Goal: Transaction & Acquisition: Purchase product/service

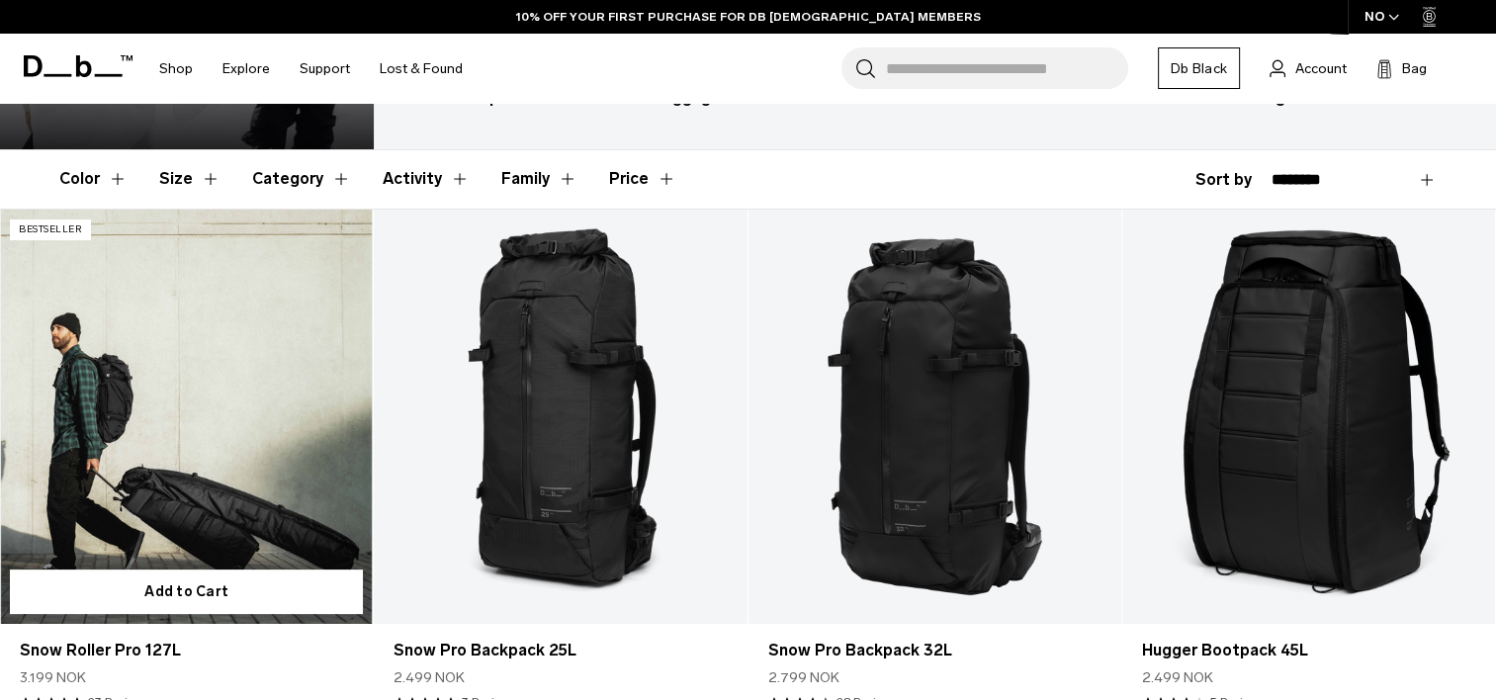
scroll to position [395, 0]
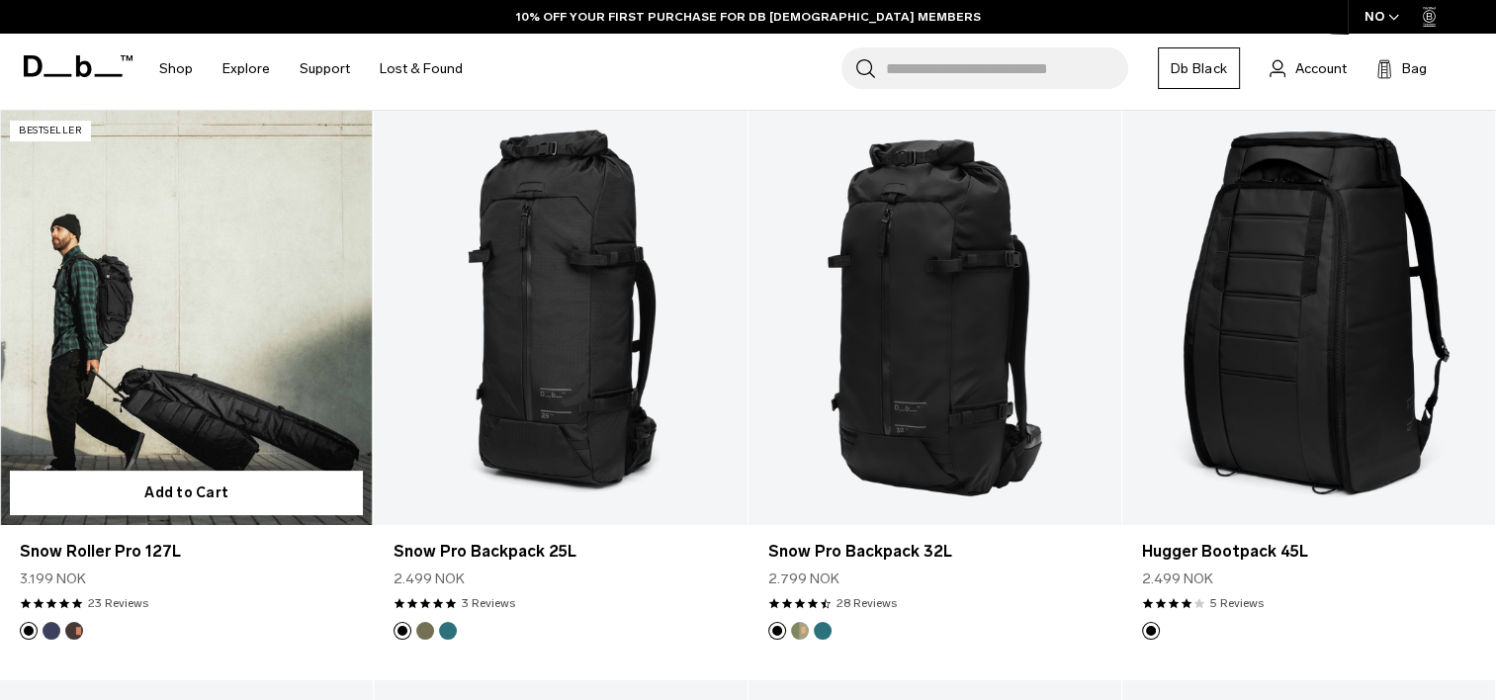
click at [223, 361] on link "Snow Roller Pro 127L" at bounding box center [186, 318] width 373 height 414
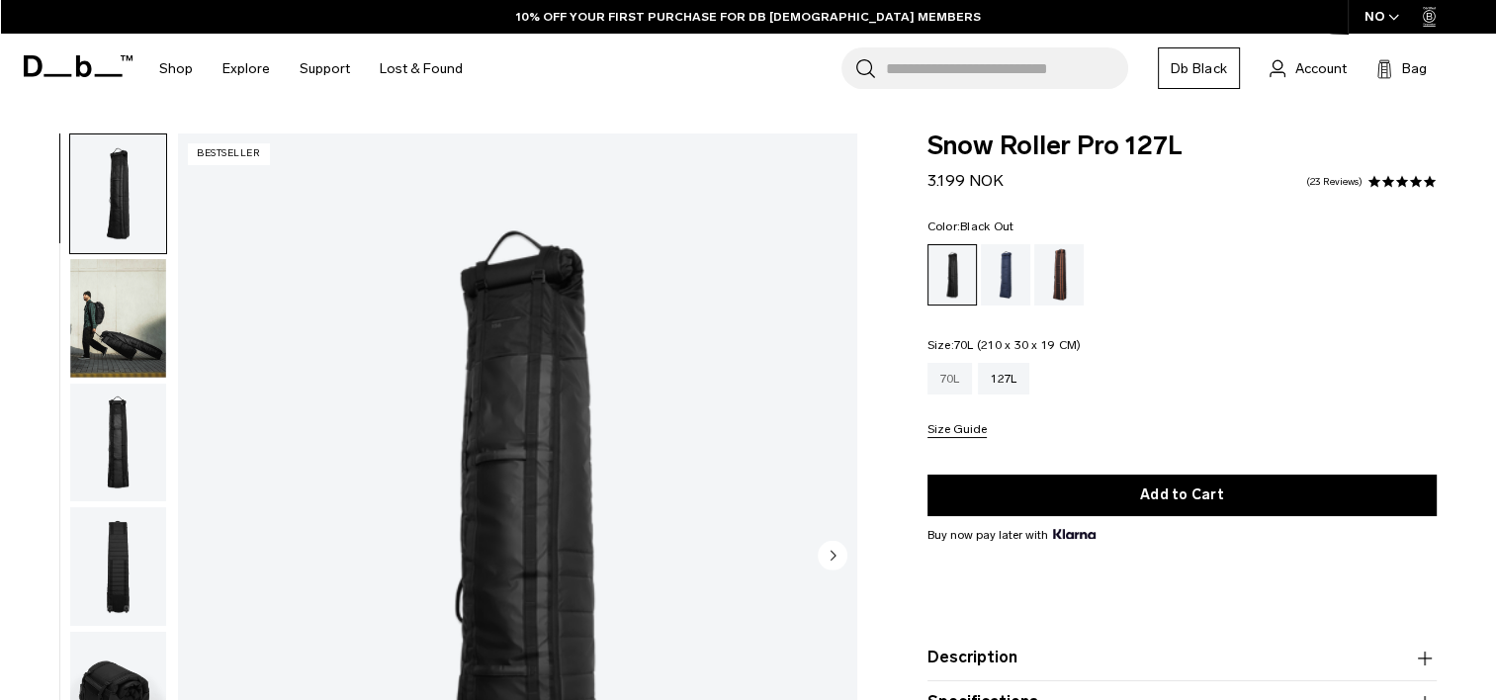
click at [949, 385] on div "70L" at bounding box center [949, 379] width 45 height 32
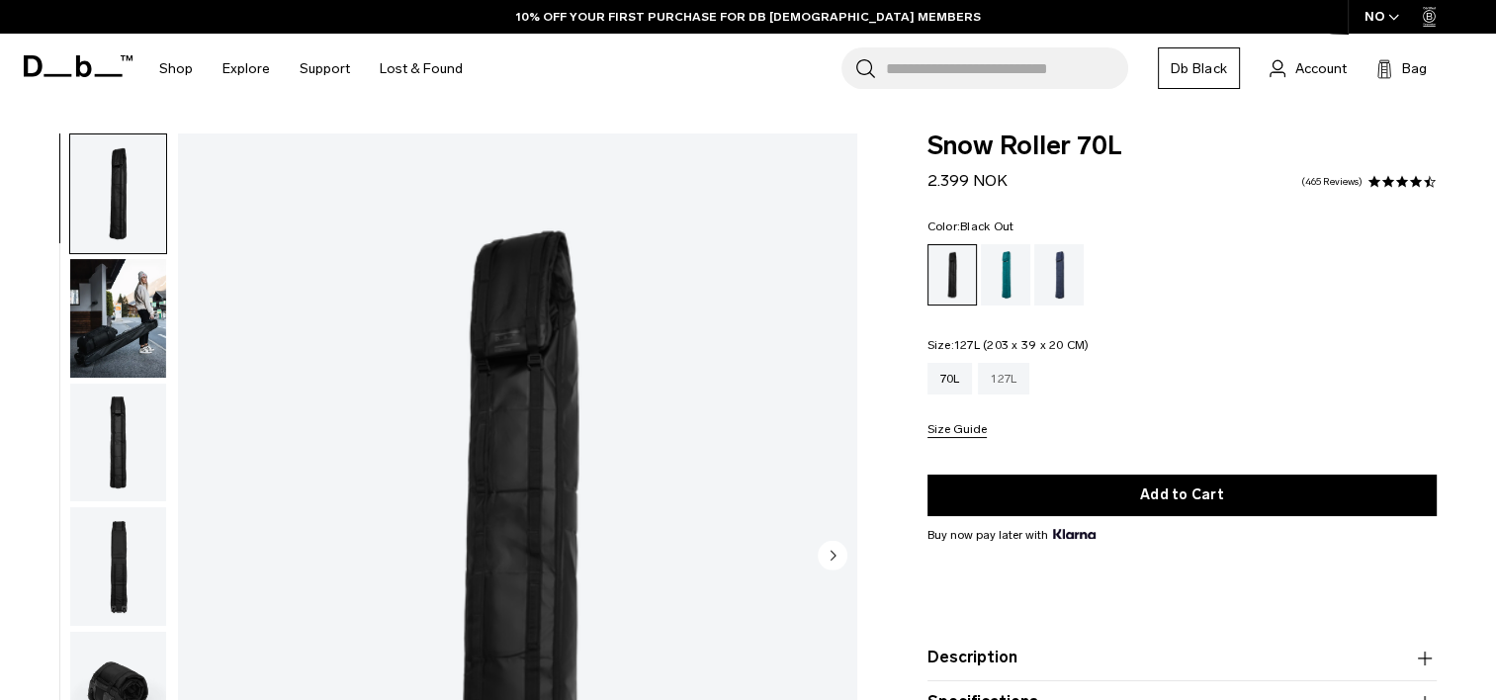
click at [1007, 384] on div "127L" at bounding box center [1003, 379] width 51 height 32
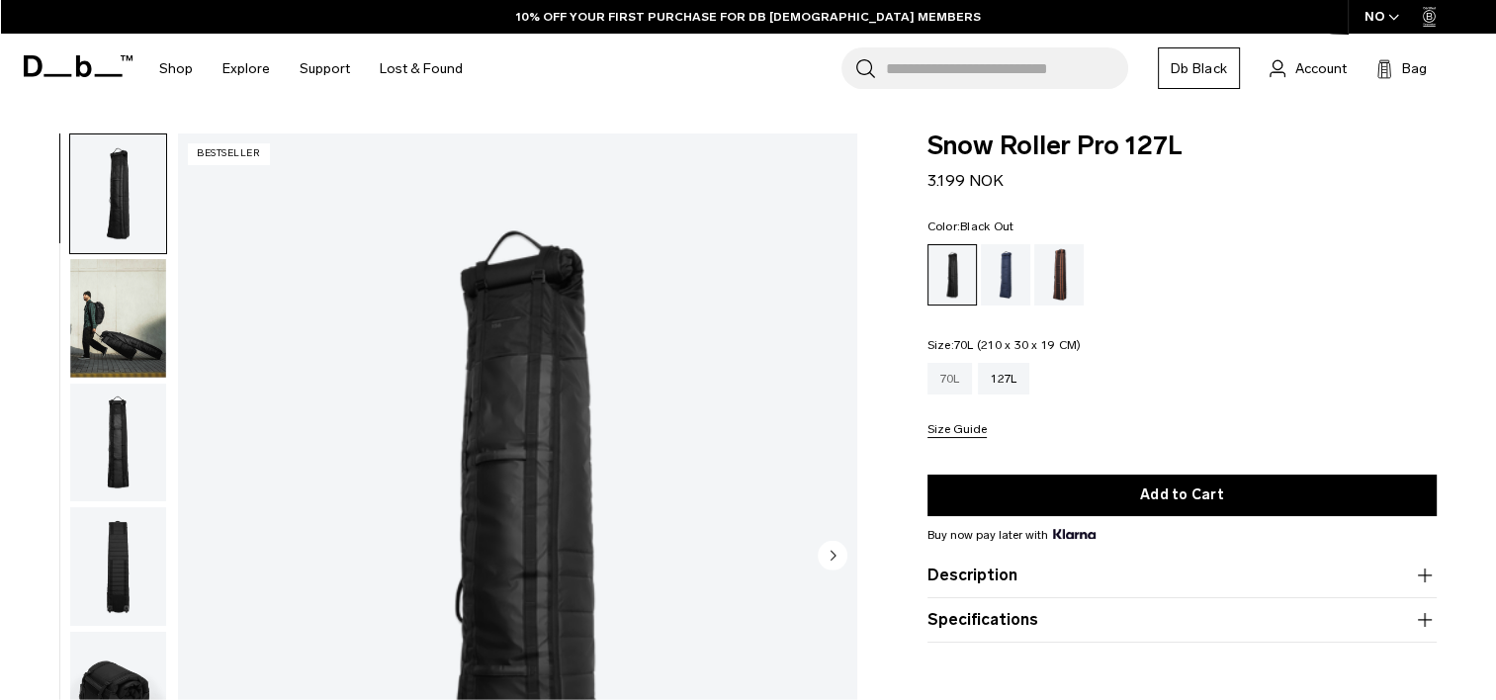
click at [962, 390] on div "70L" at bounding box center [949, 379] width 45 height 32
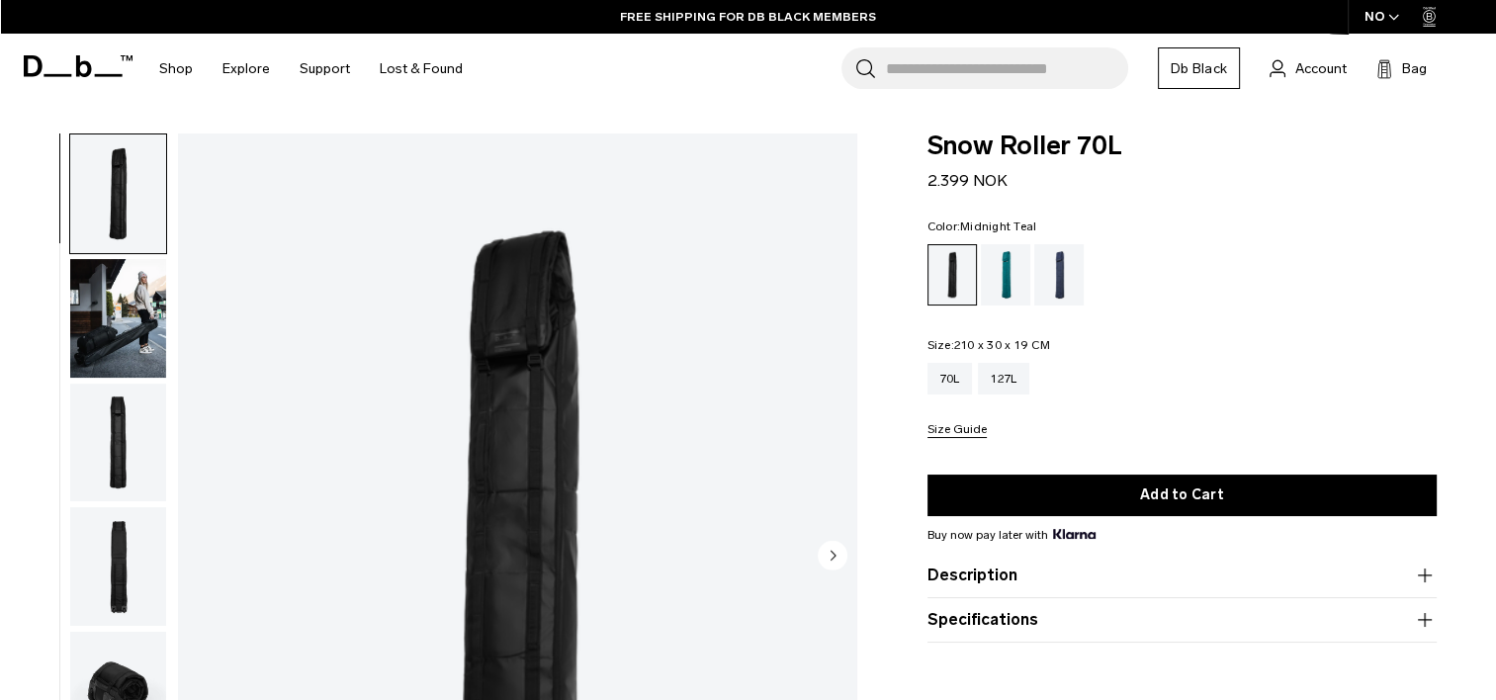
click at [1007, 290] on div "Midnight Teal" at bounding box center [1006, 274] width 50 height 61
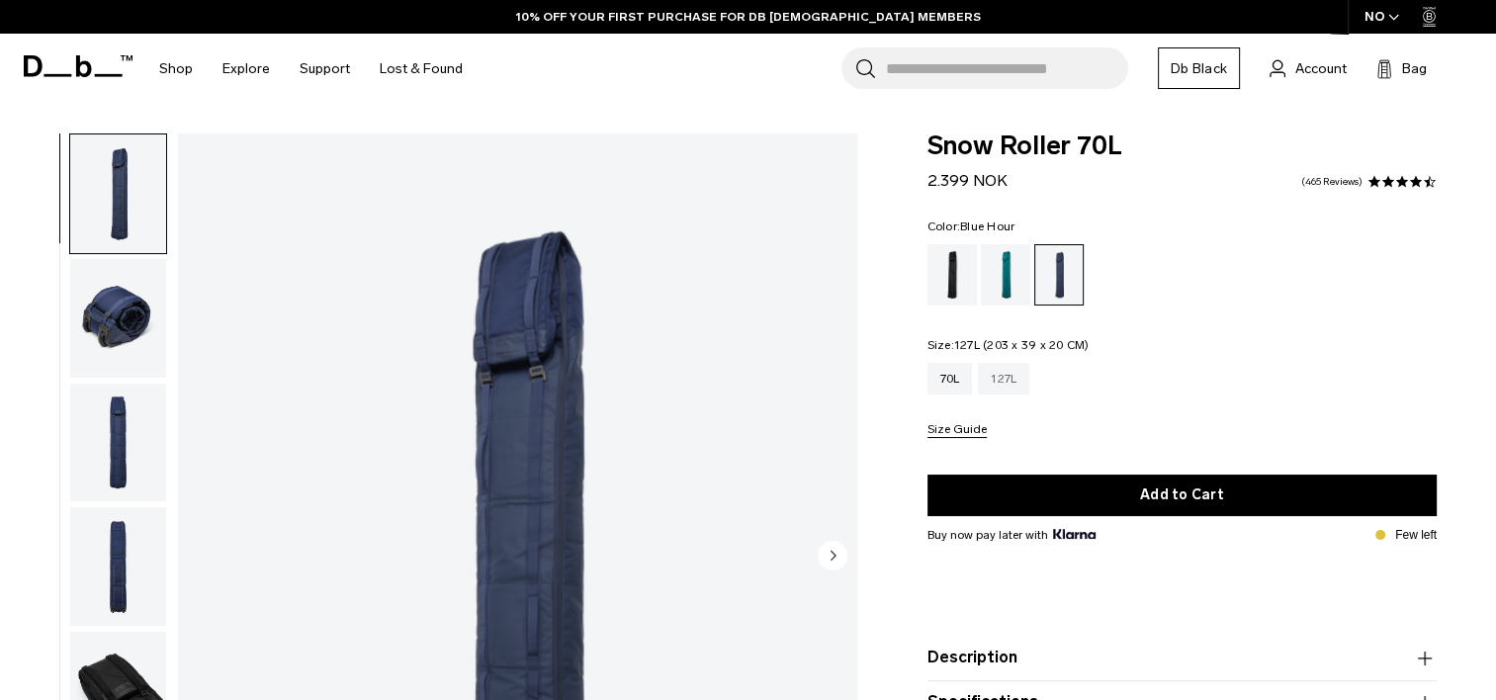
click at [1003, 374] on div "127L" at bounding box center [1003, 379] width 51 height 32
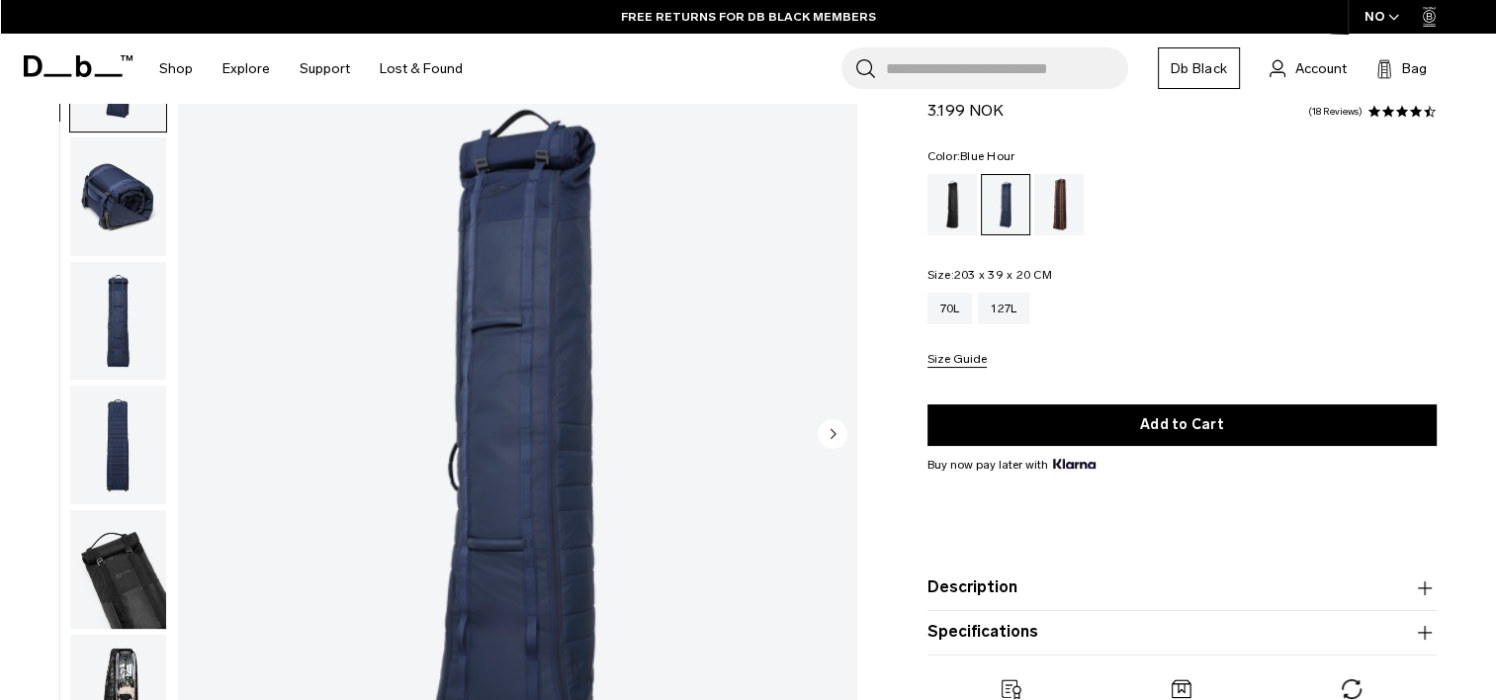
scroll to position [198, 0]
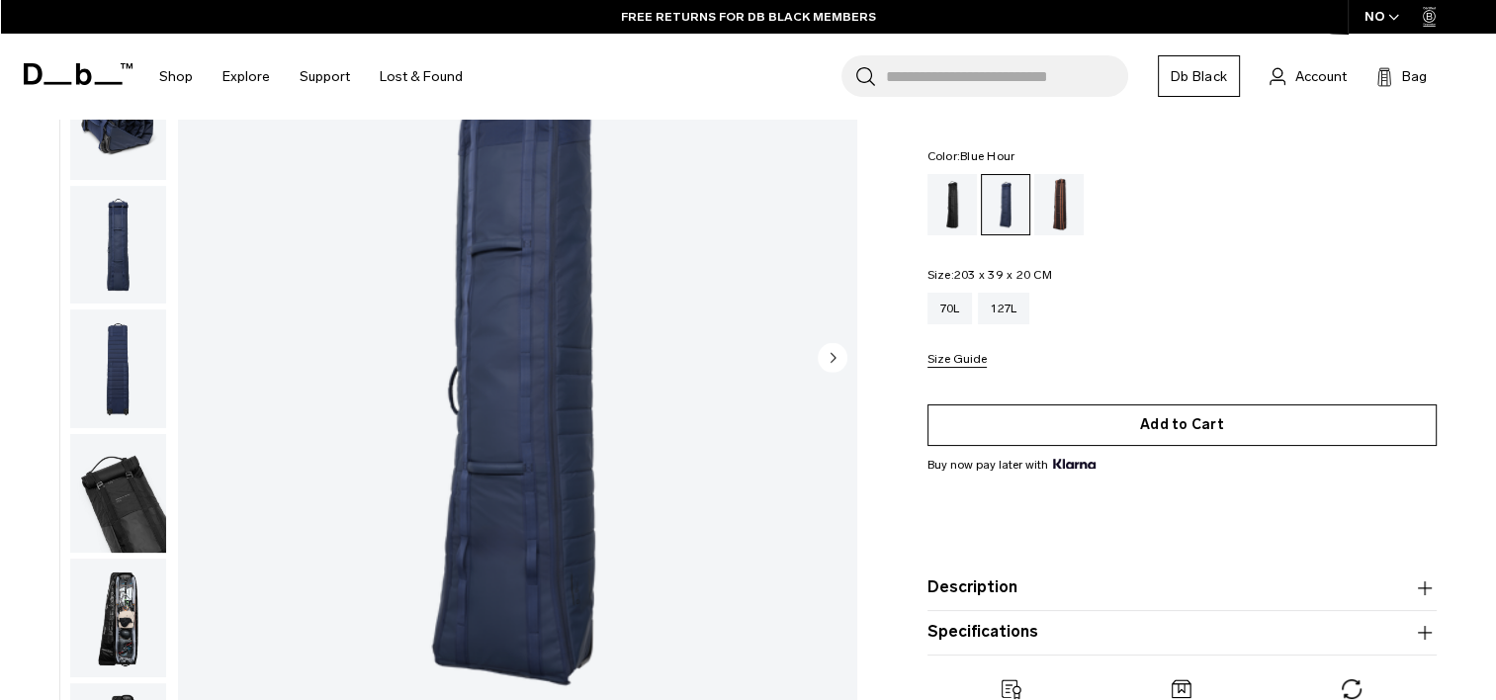
click at [1140, 430] on button "Add to Cart" at bounding box center [1181, 425] width 509 height 42
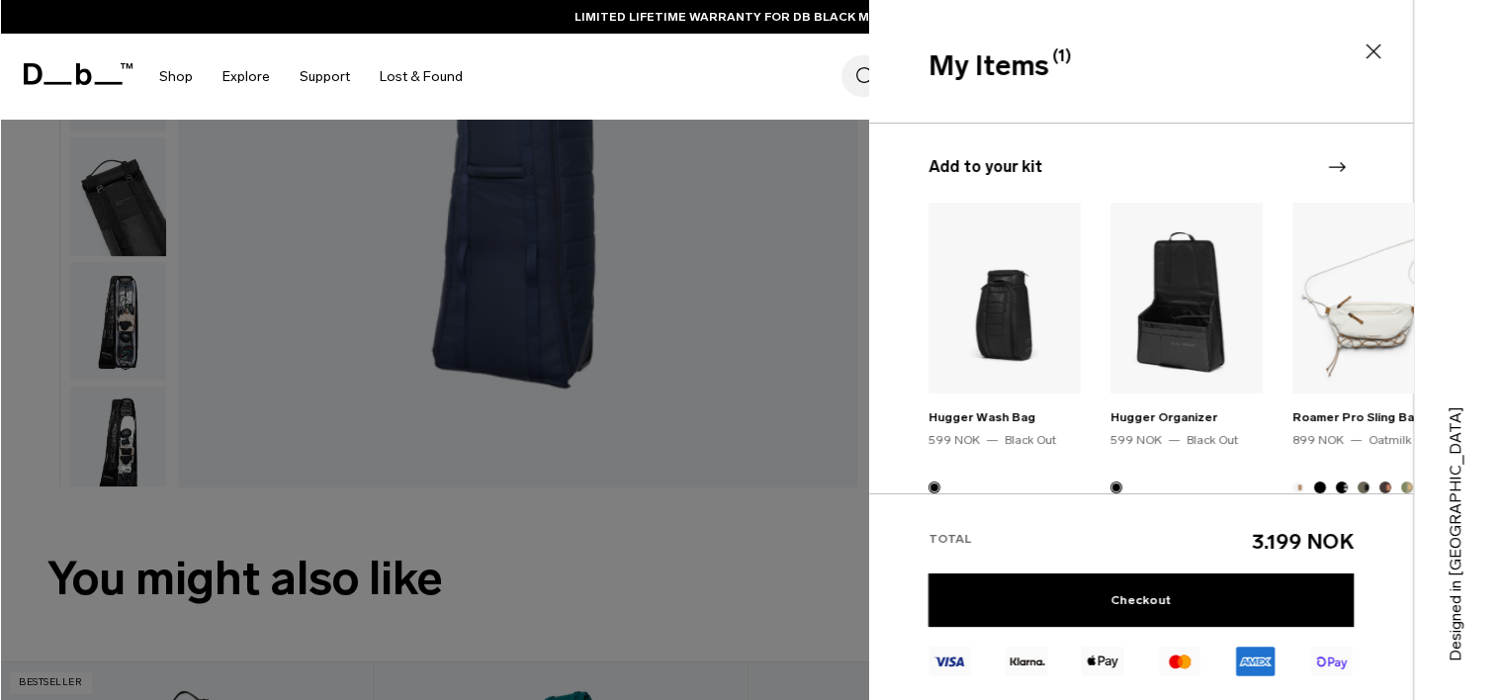
scroll to position [334, 0]
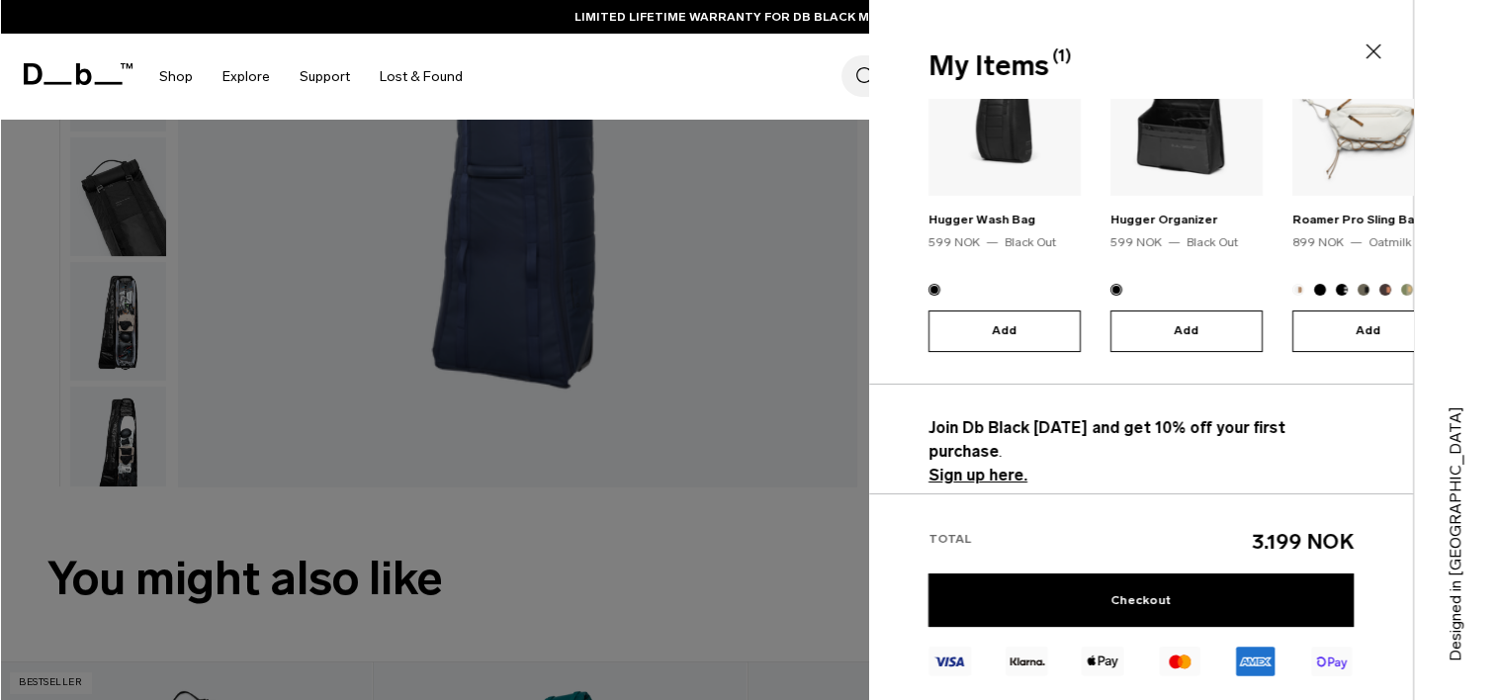
click at [823, 333] on div at bounding box center [748, 350] width 1496 height 700
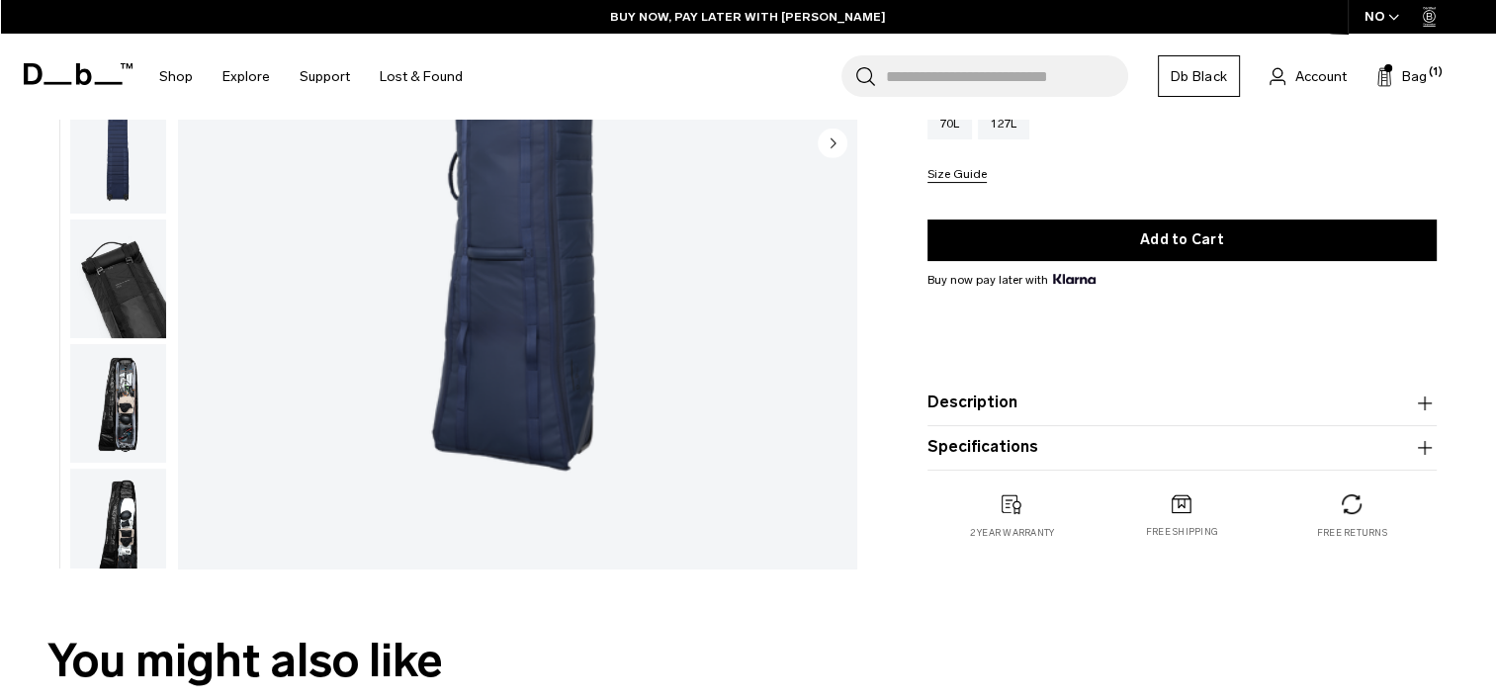
scroll to position [395, 0]
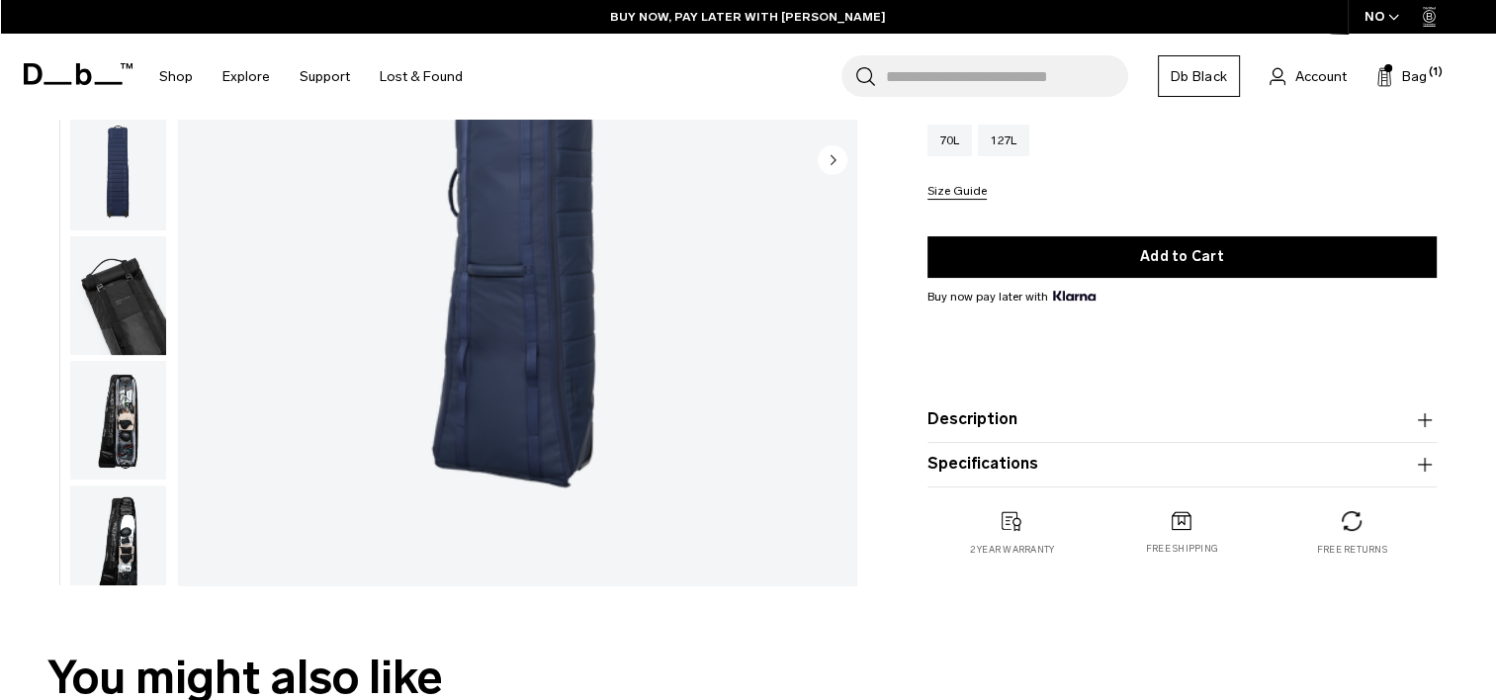
click at [122, 413] on img "button" at bounding box center [118, 420] width 96 height 119
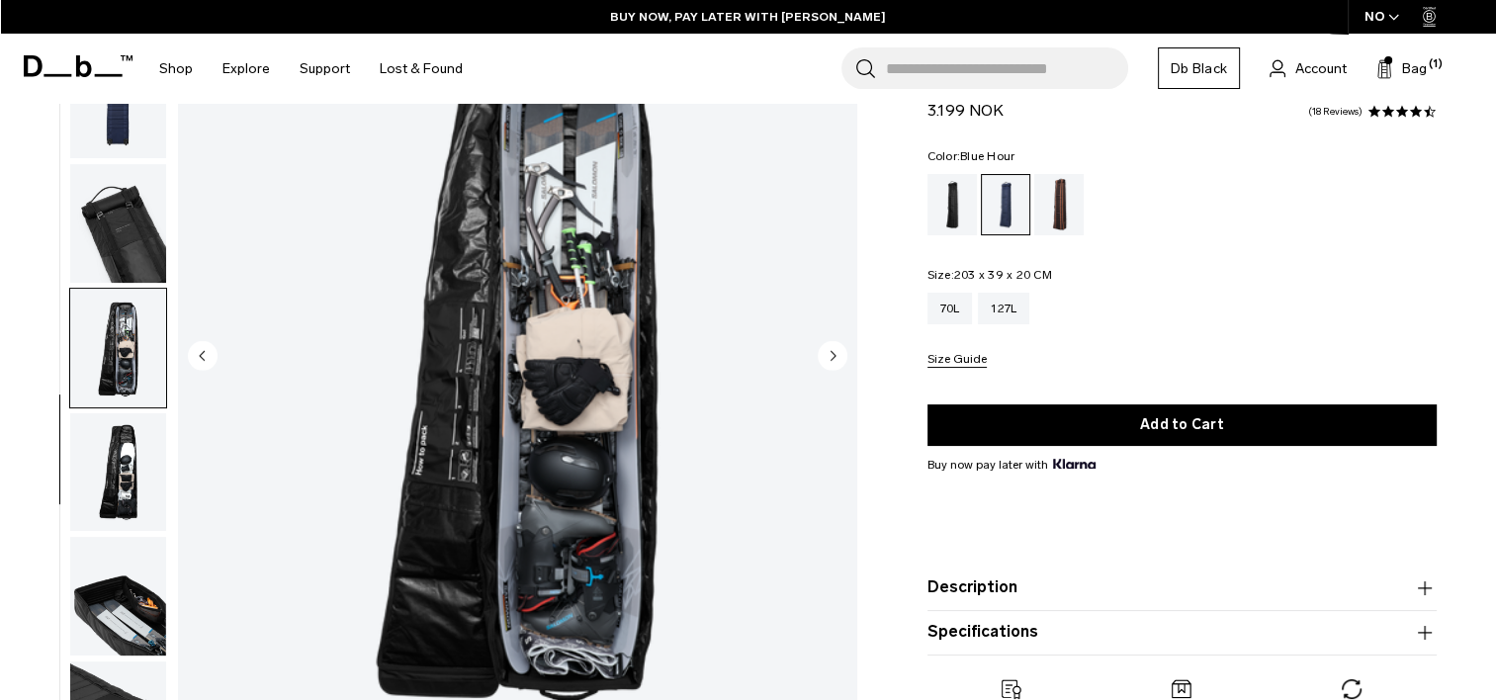
scroll to position [297, 0]
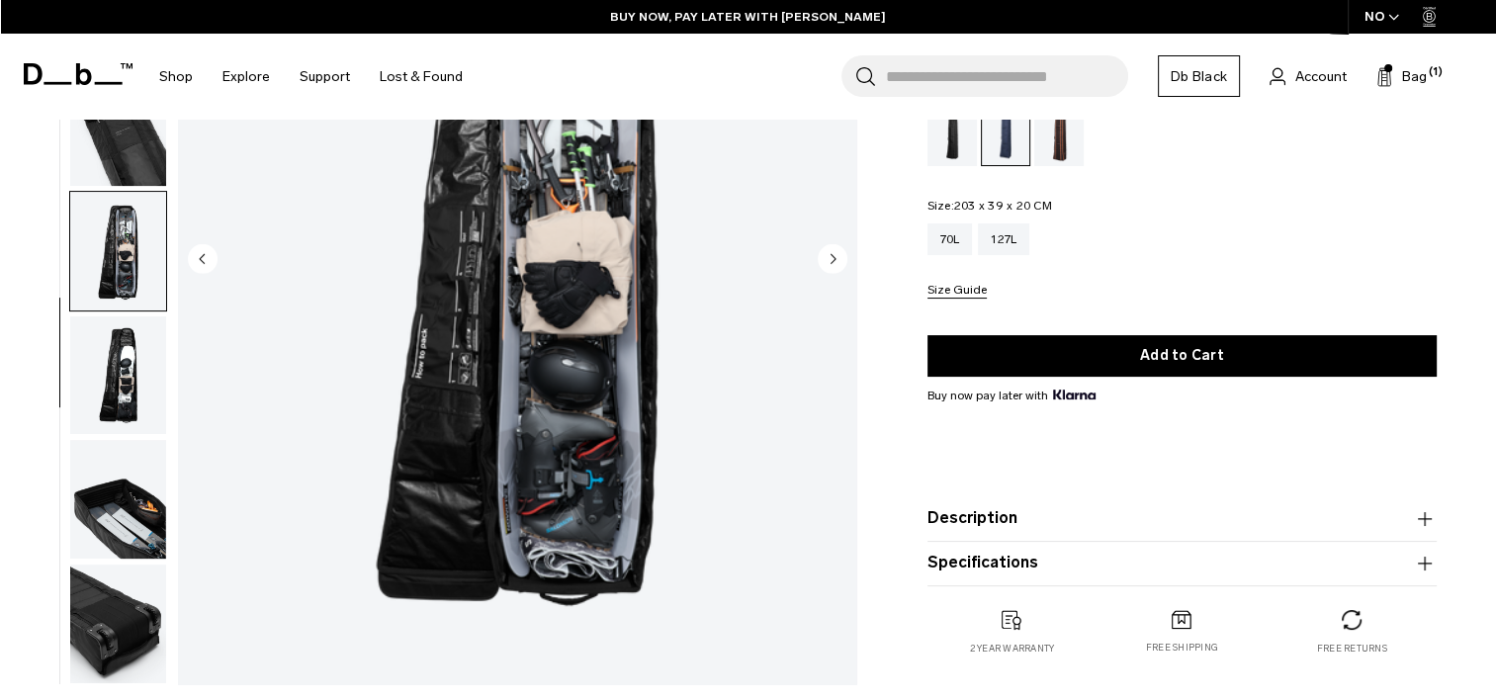
click at [146, 478] on img "button" at bounding box center [118, 499] width 96 height 119
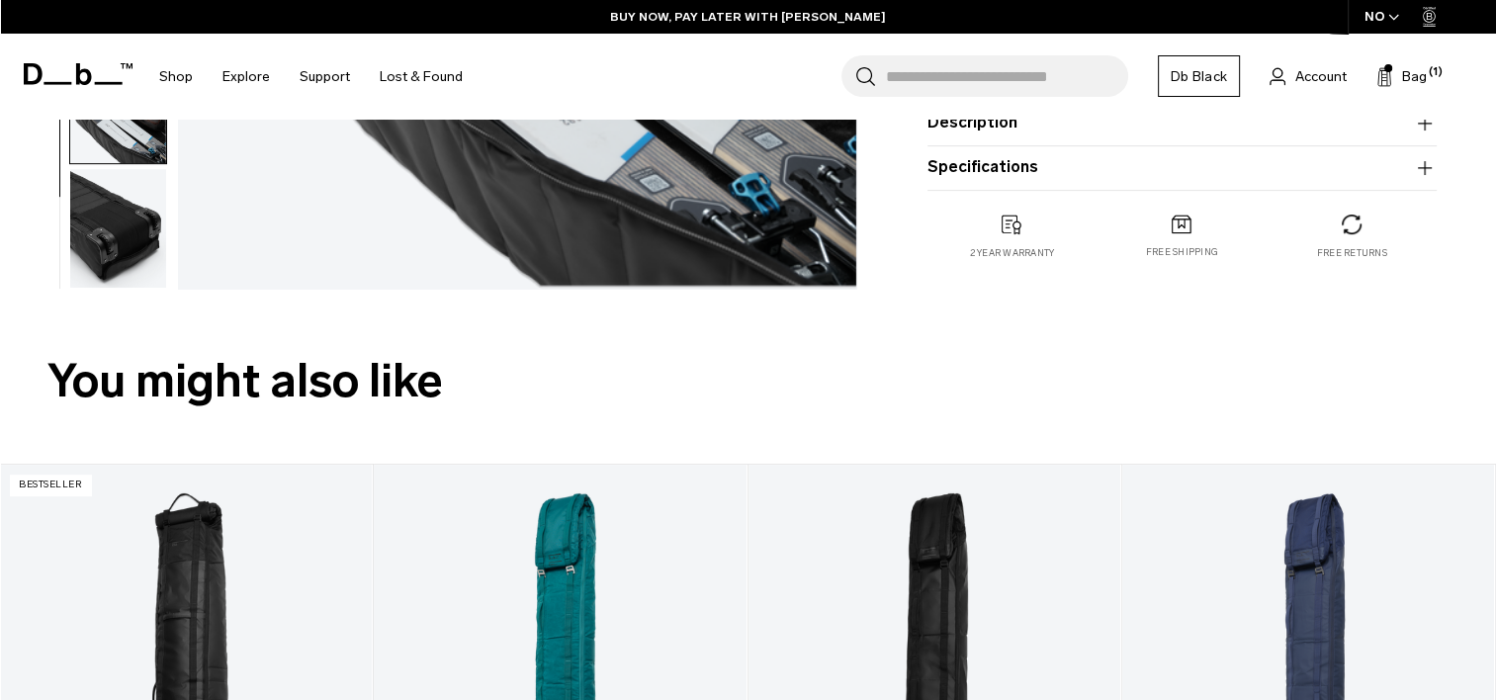
scroll to position [99, 0]
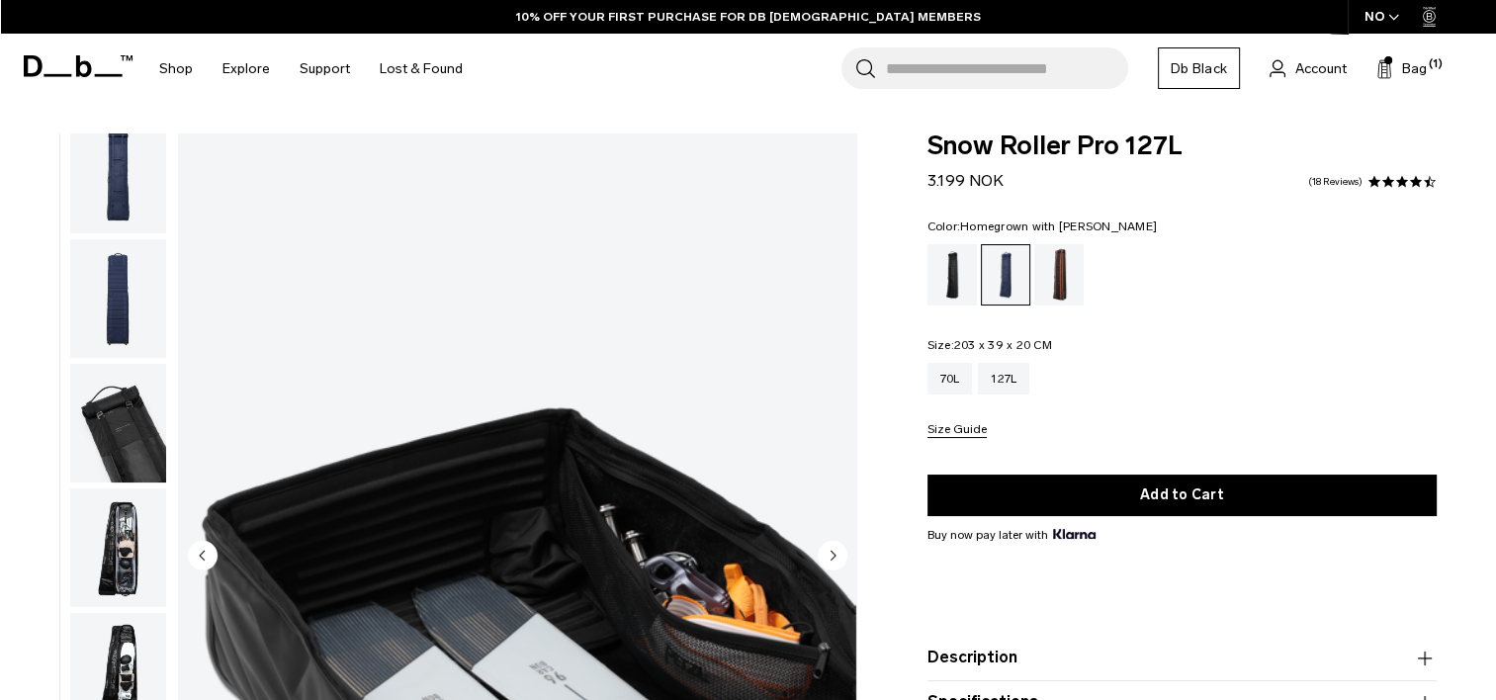
click at [1073, 283] on div "Homegrown with Lu" at bounding box center [1059, 274] width 50 height 61
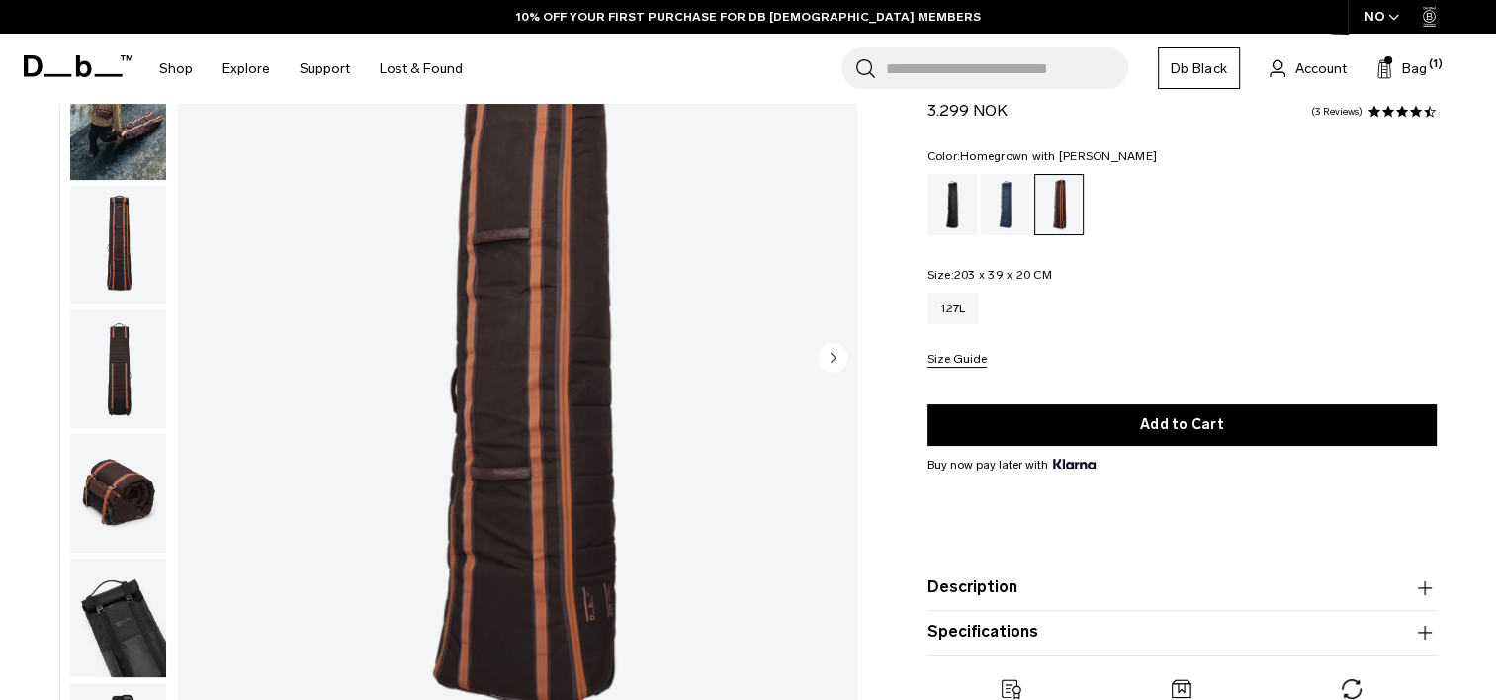
click at [825, 352] on circle "Next slide" at bounding box center [833, 357] width 30 height 30
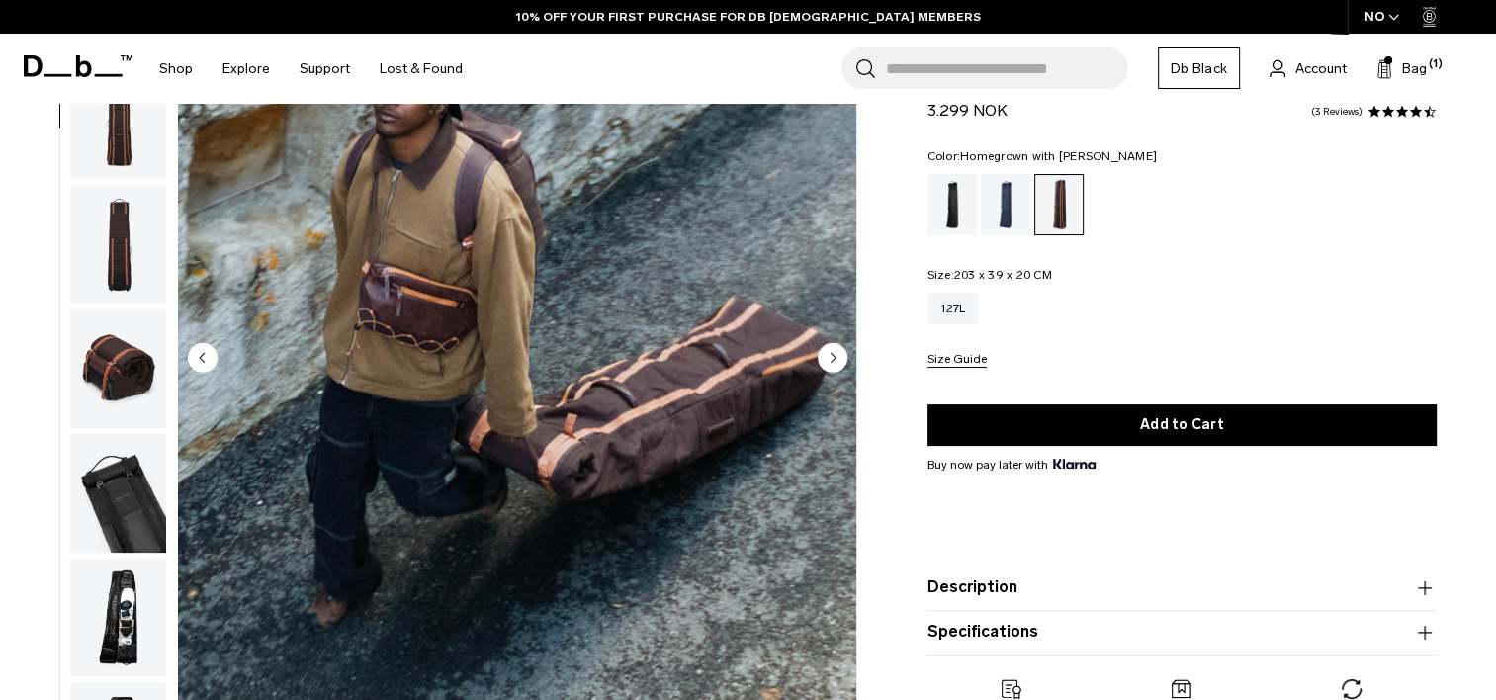
click at [825, 352] on circle "Next slide" at bounding box center [833, 357] width 30 height 30
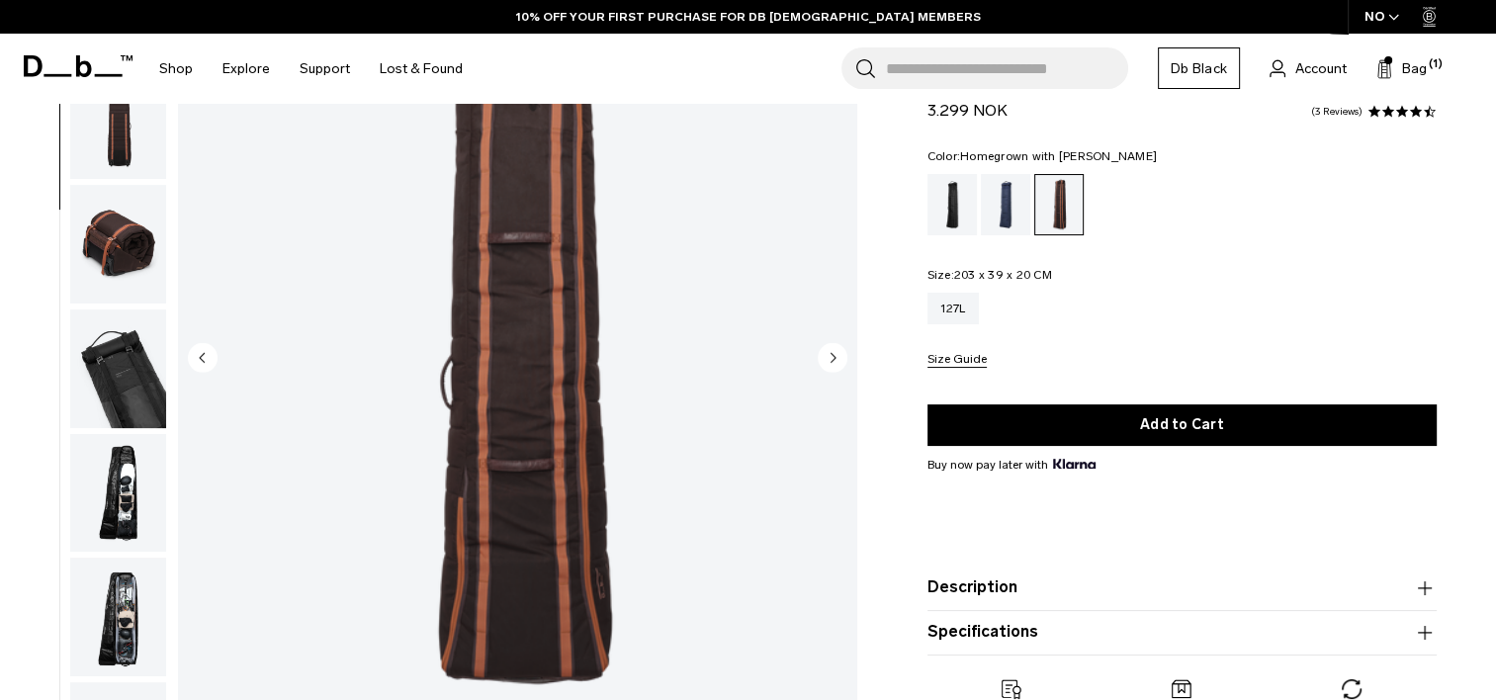
click at [825, 352] on circle "Next slide" at bounding box center [833, 357] width 30 height 30
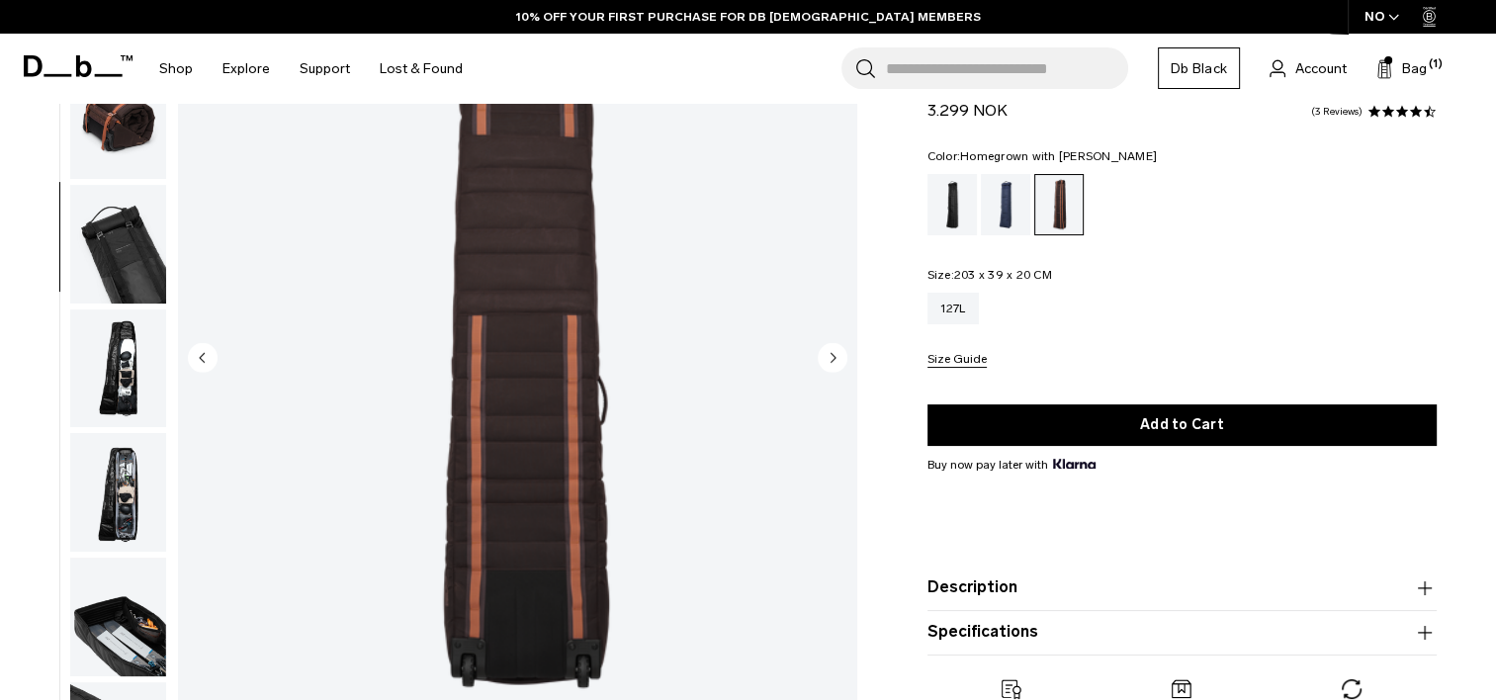
click at [825, 352] on circle "Next slide" at bounding box center [833, 357] width 30 height 30
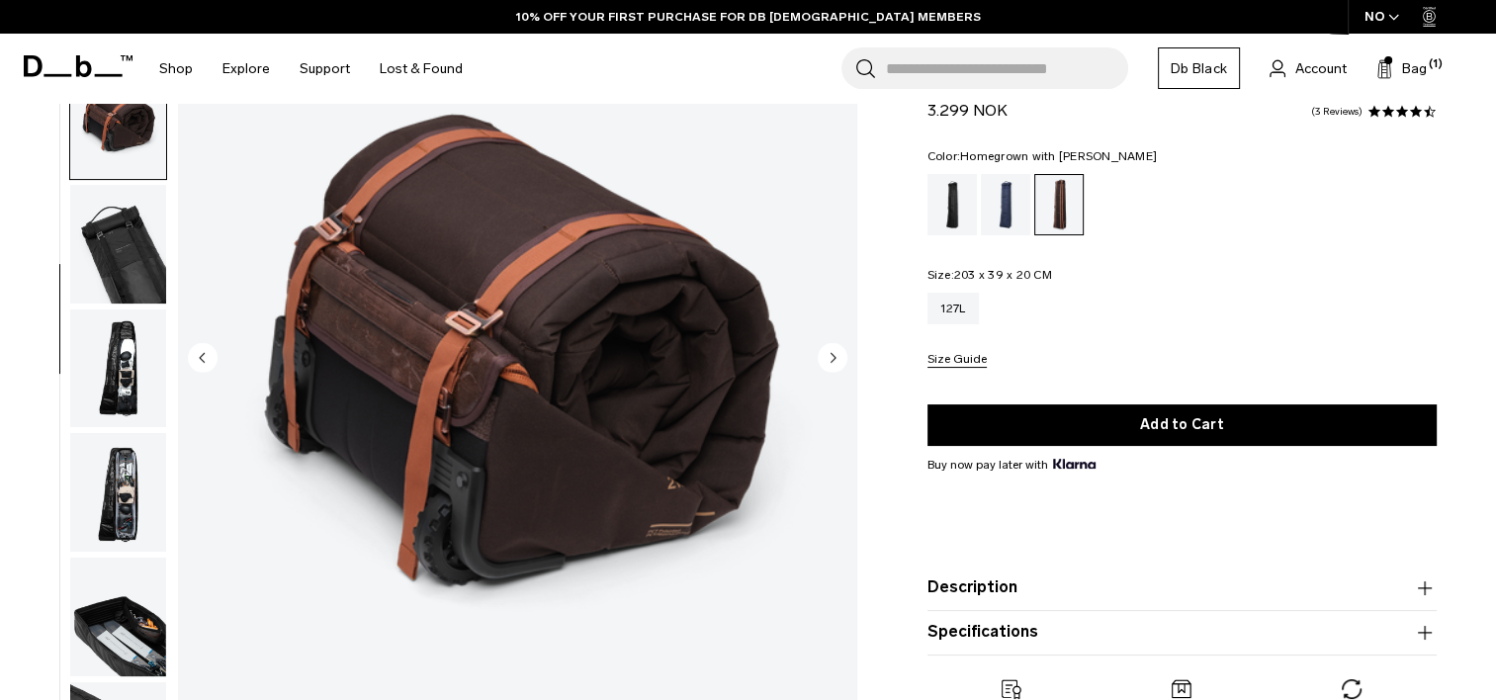
scroll to position [393, 0]
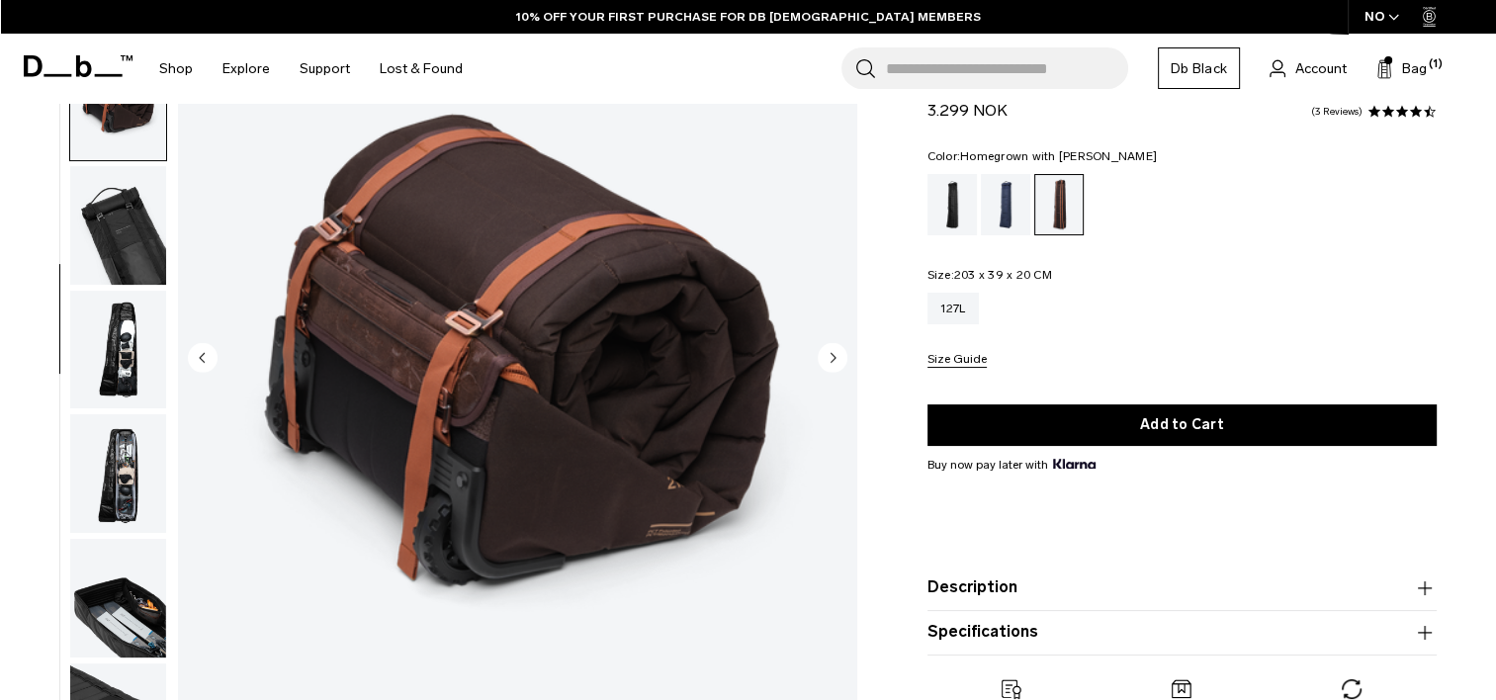
click at [825, 352] on circle "Next slide" at bounding box center [833, 357] width 30 height 30
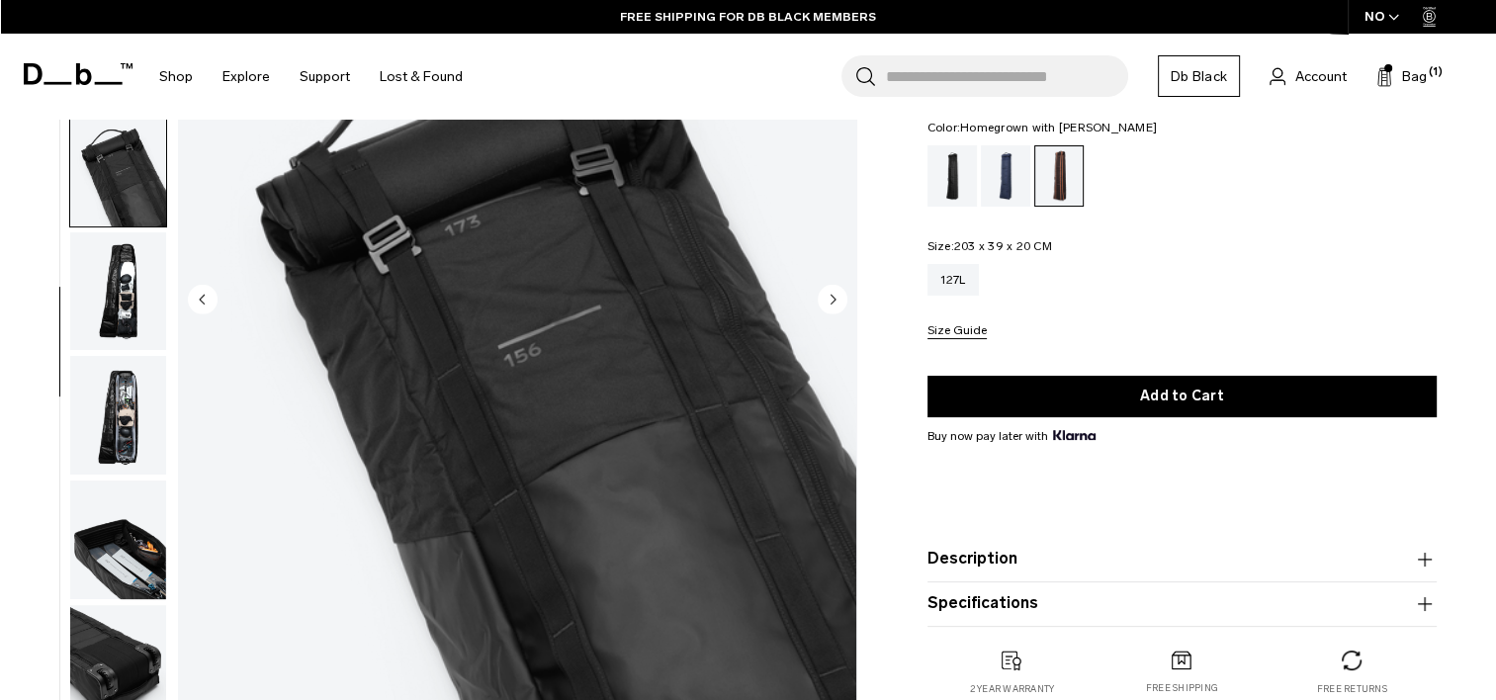
scroll to position [198, 0]
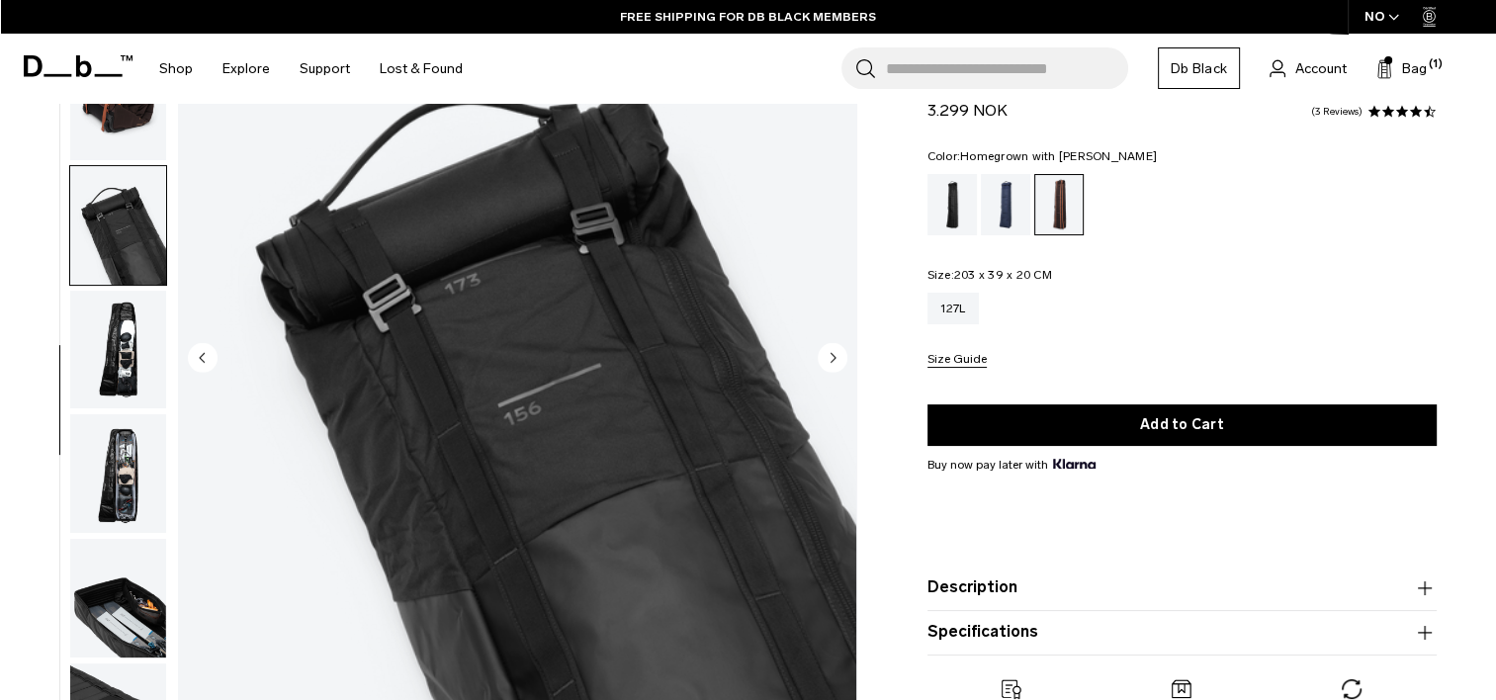
click at [824, 352] on circle "Next slide" at bounding box center [833, 357] width 30 height 30
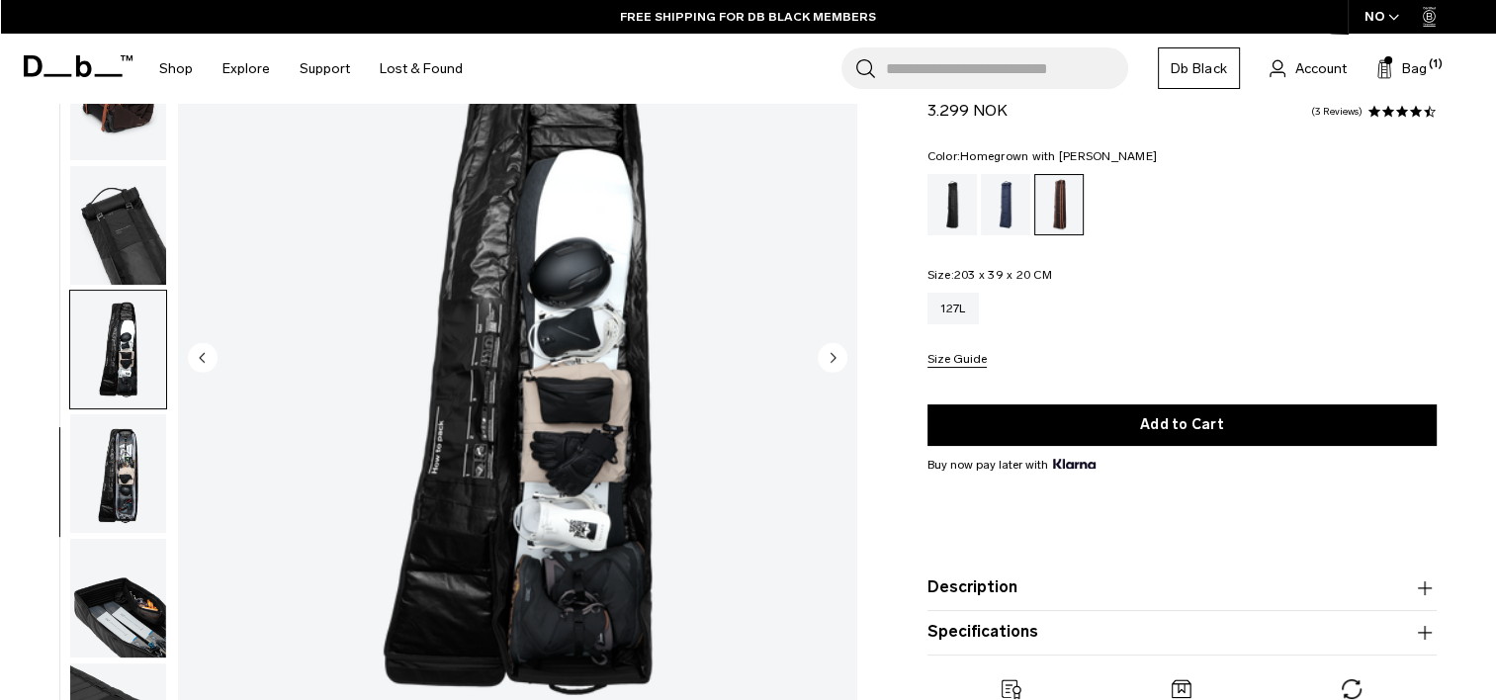
click at [824, 351] on circle "Next slide" at bounding box center [833, 357] width 30 height 30
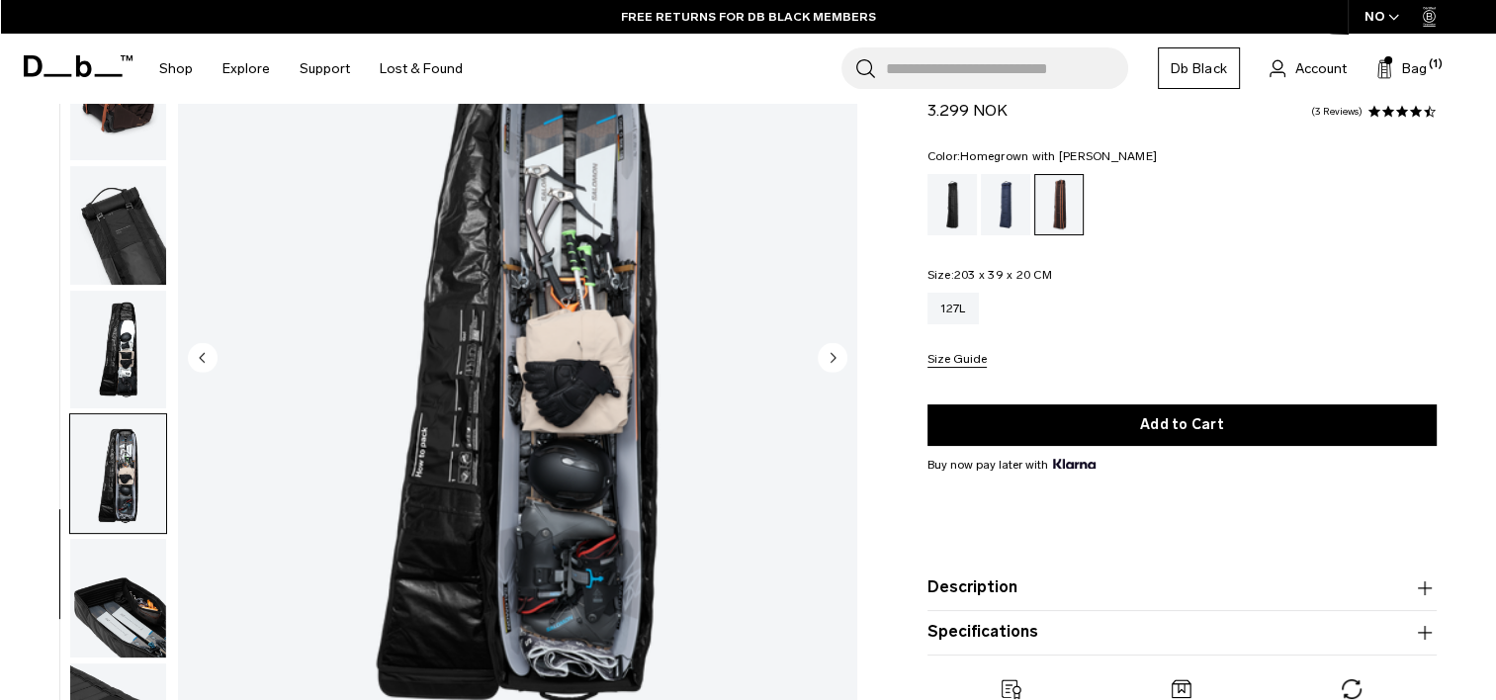
click at [824, 351] on circle "Next slide" at bounding box center [833, 357] width 30 height 30
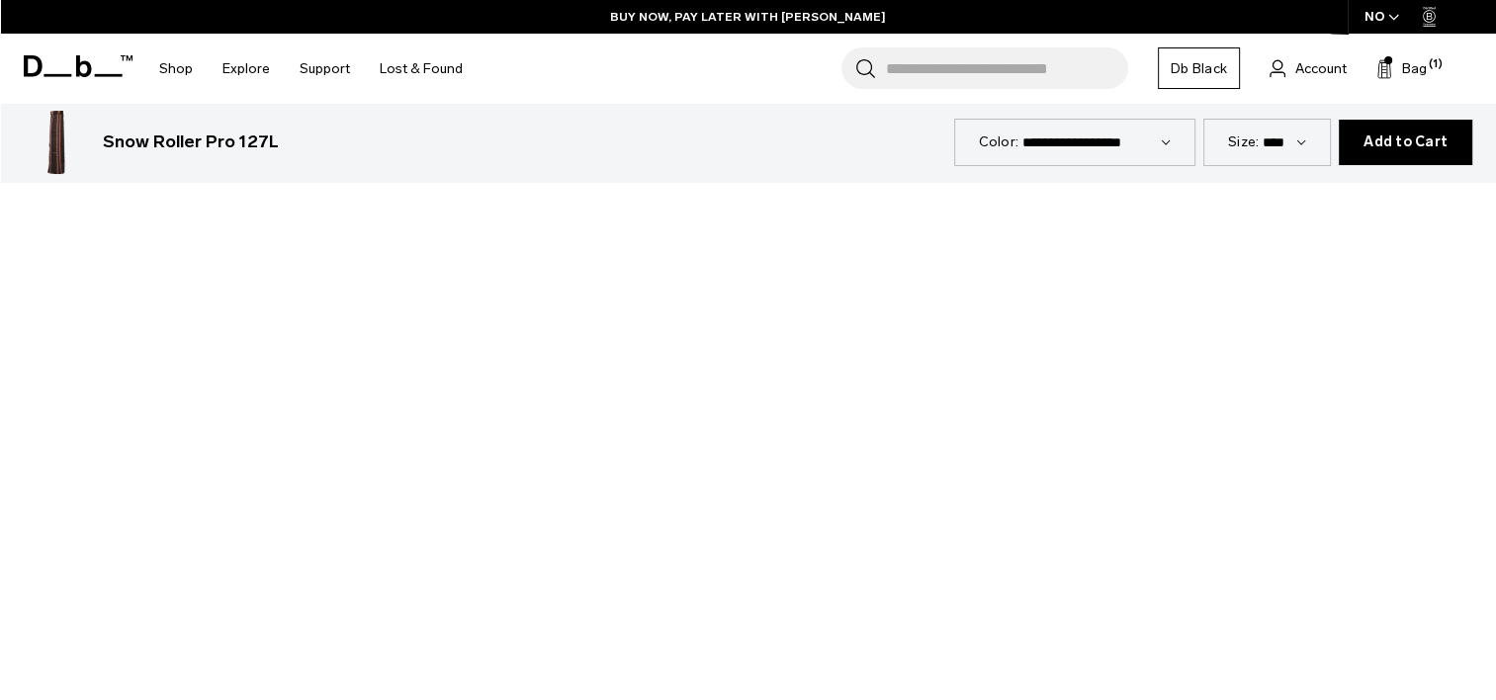
scroll to position [1879, 0]
